Goal: Transaction & Acquisition: Subscribe to service/newsletter

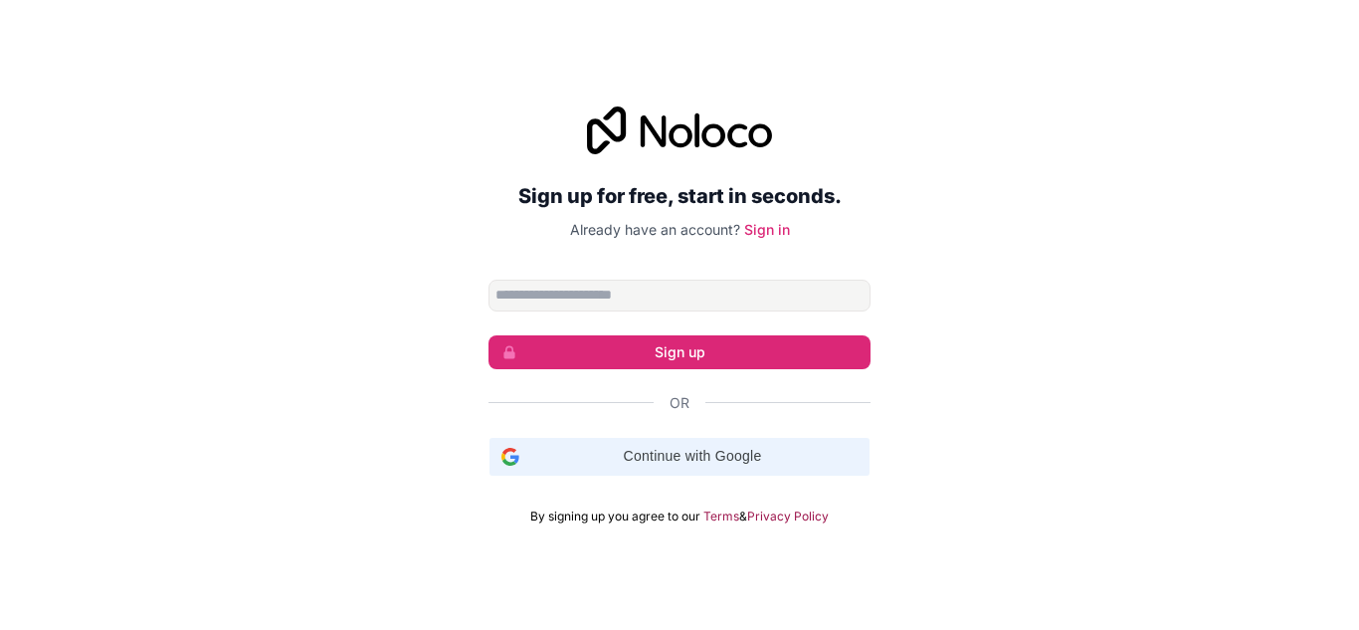
click at [677, 464] on span "Continue with Google" at bounding box center [692, 456] width 330 height 21
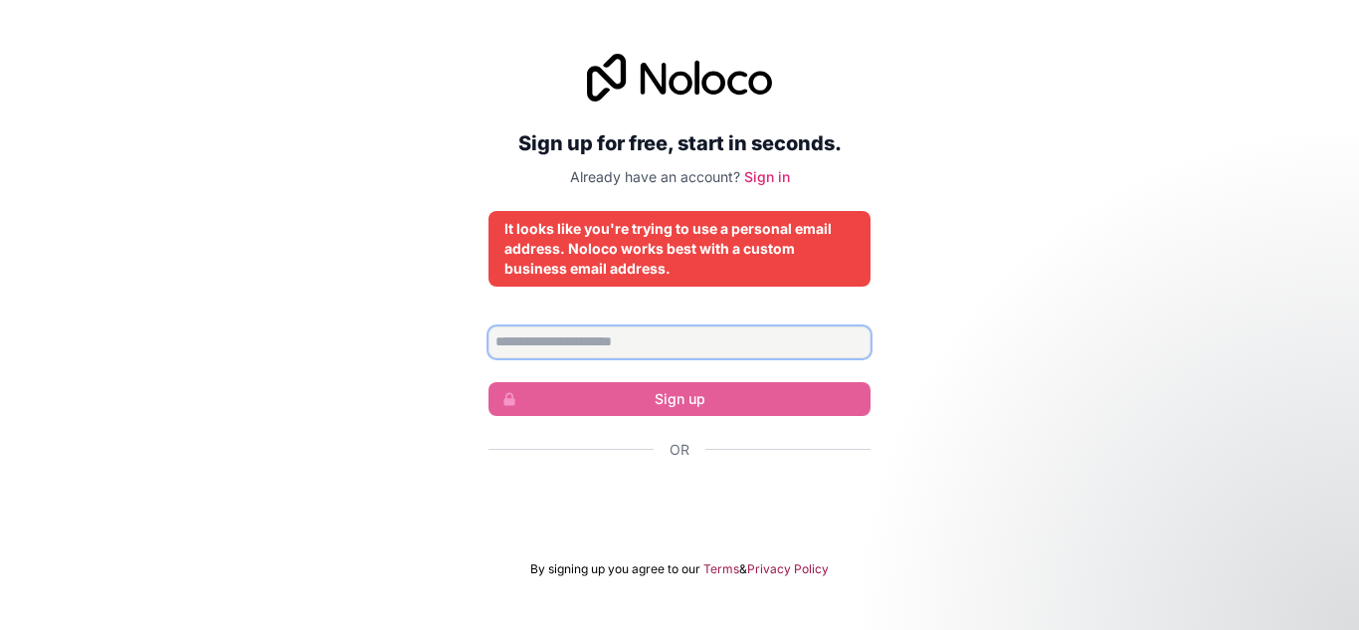
click at [617, 347] on input "Email address" at bounding box center [680, 342] width 382 height 32
click at [1115, 310] on div "Sign up for free, start in seconds. Already have an account? Sign in It looks l…" at bounding box center [679, 315] width 1359 height 579
click at [813, 339] on input "Email address" at bounding box center [680, 342] width 382 height 32
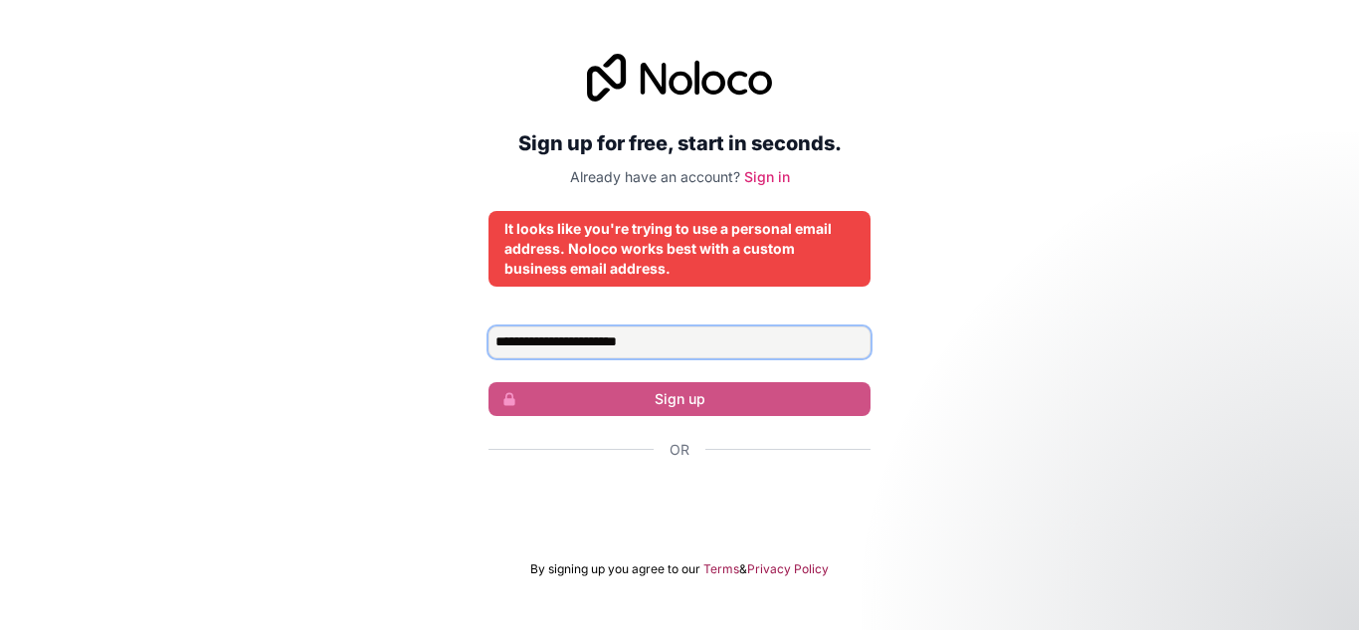
type input "**********"
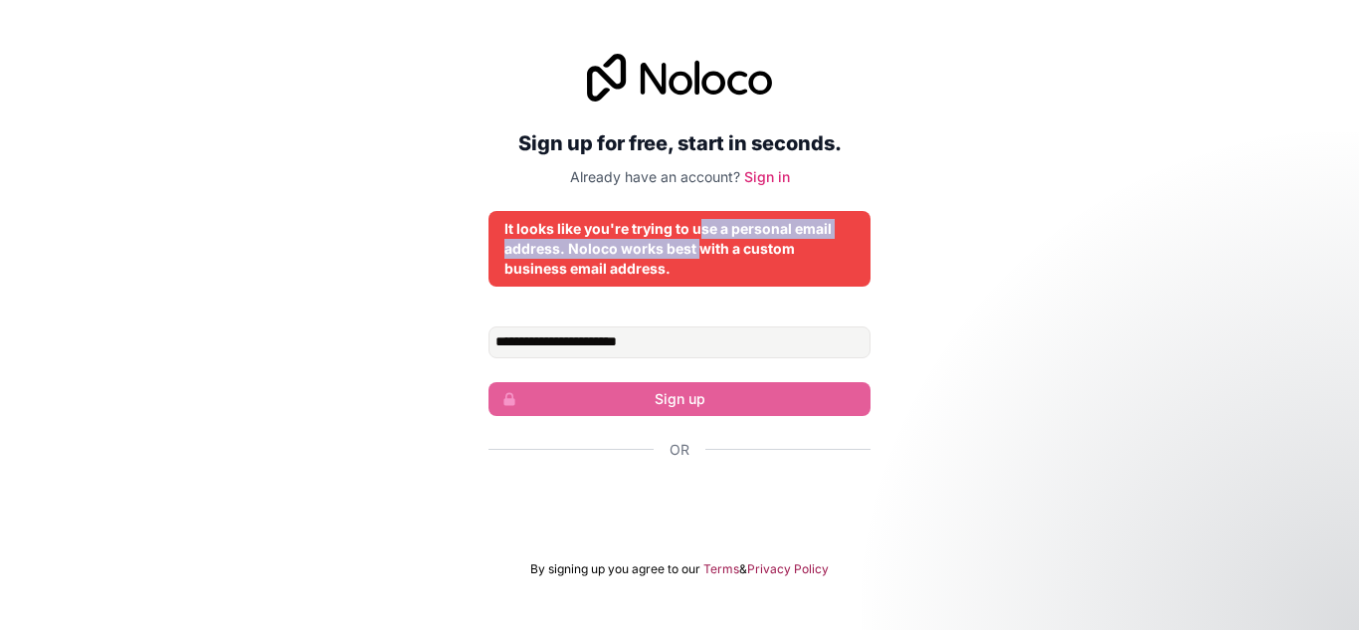
drag, startPoint x: 701, startPoint y: 241, endPoint x: 698, endPoint y: 221, distance: 20.1
click at [701, 228] on div "It looks like you're trying to use a personal email address. Noloco works best …" at bounding box center [679, 249] width 350 height 60
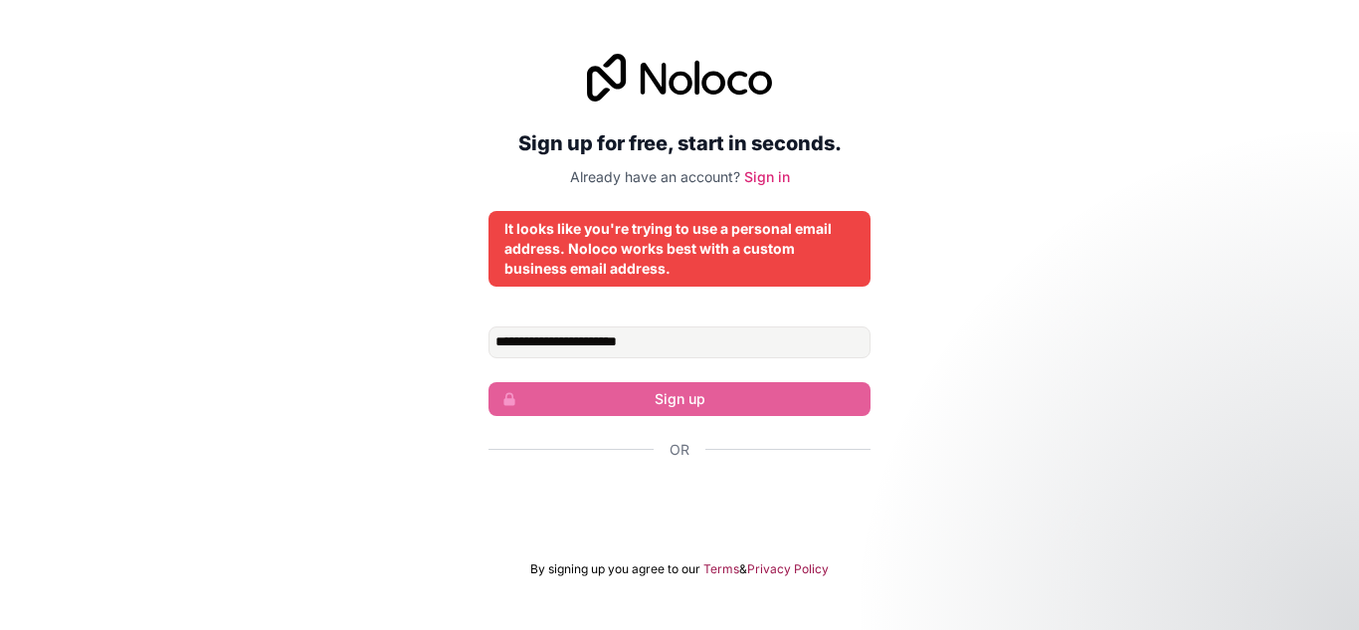
click at [598, 229] on div "It looks like you're trying to use a personal email address. Noloco works best …" at bounding box center [679, 249] width 350 height 60
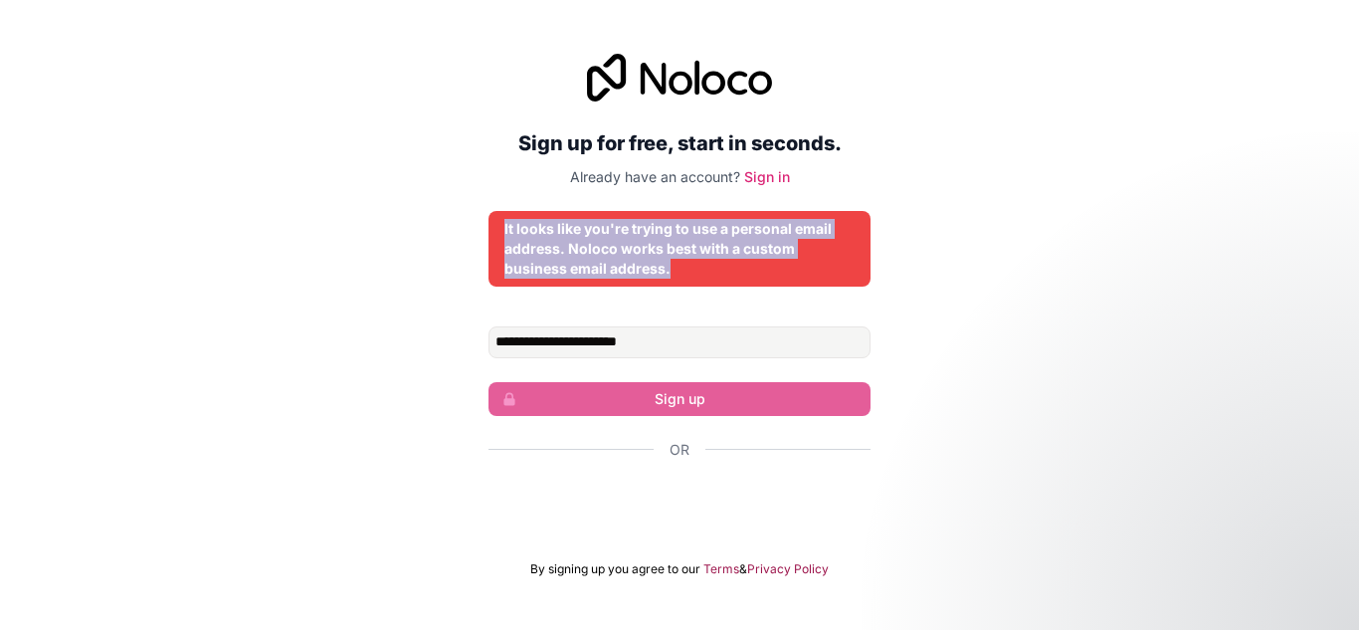
click at [607, 231] on div "It looks like you're trying to use a personal email address. Noloco works best …" at bounding box center [679, 249] width 350 height 60
